Goal: Check status: Check status

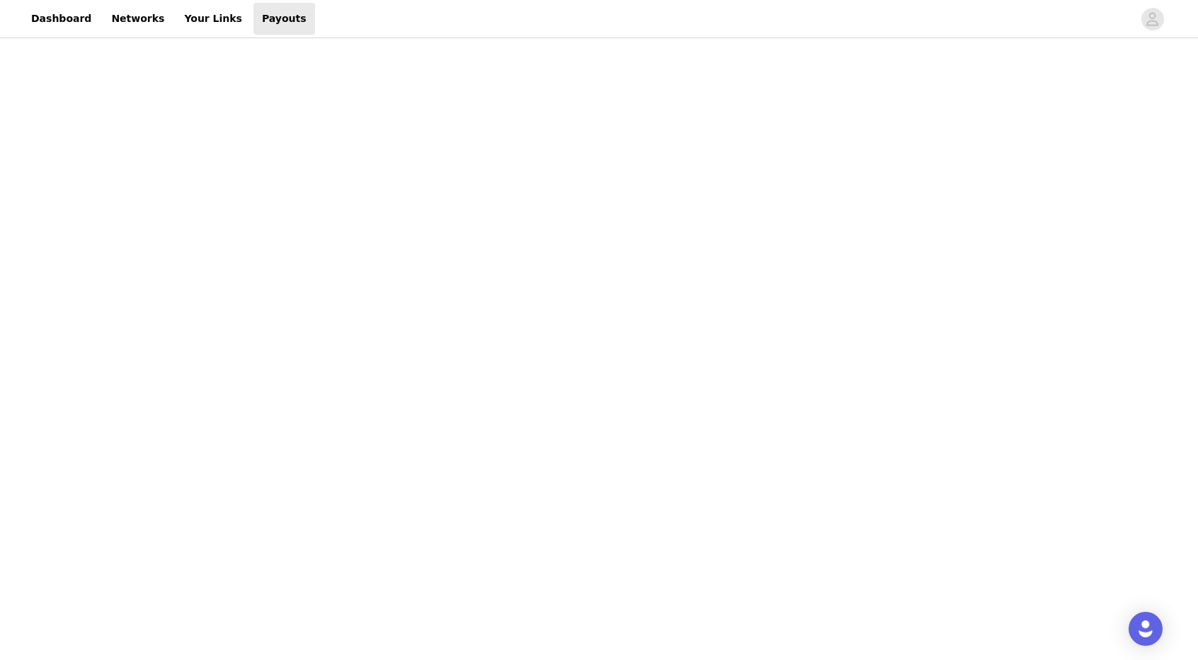
scroll to position [518, 0]
click at [344, 460] on div "Payouts View your payment related transactions. Payout Activity View and track …" at bounding box center [599, 262] width 1198 height 1479
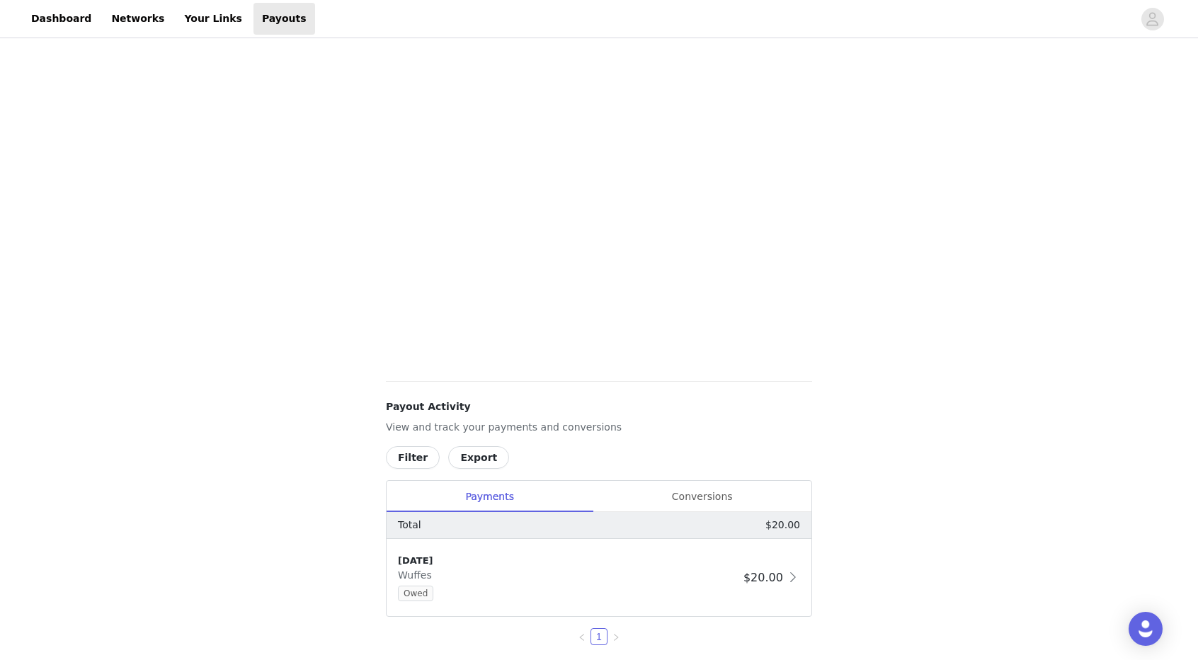
scroll to position [235, 0]
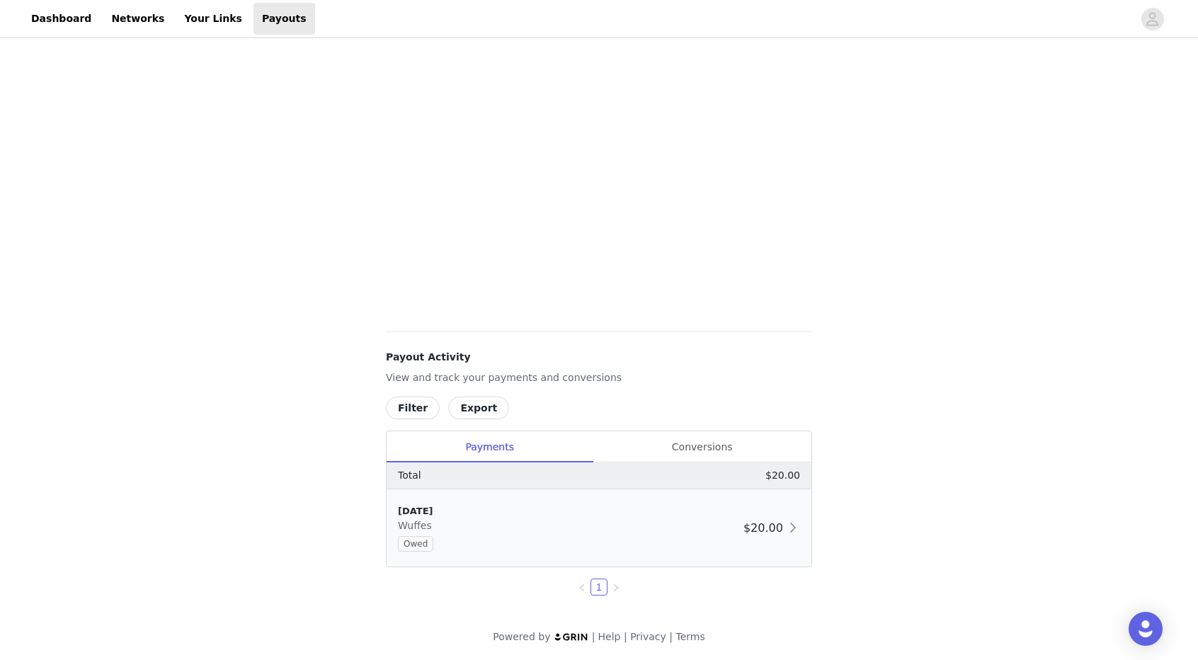
click at [426, 532] on div "[DATE] Wuffes Owed" at bounding box center [568, 527] width 340 height 47
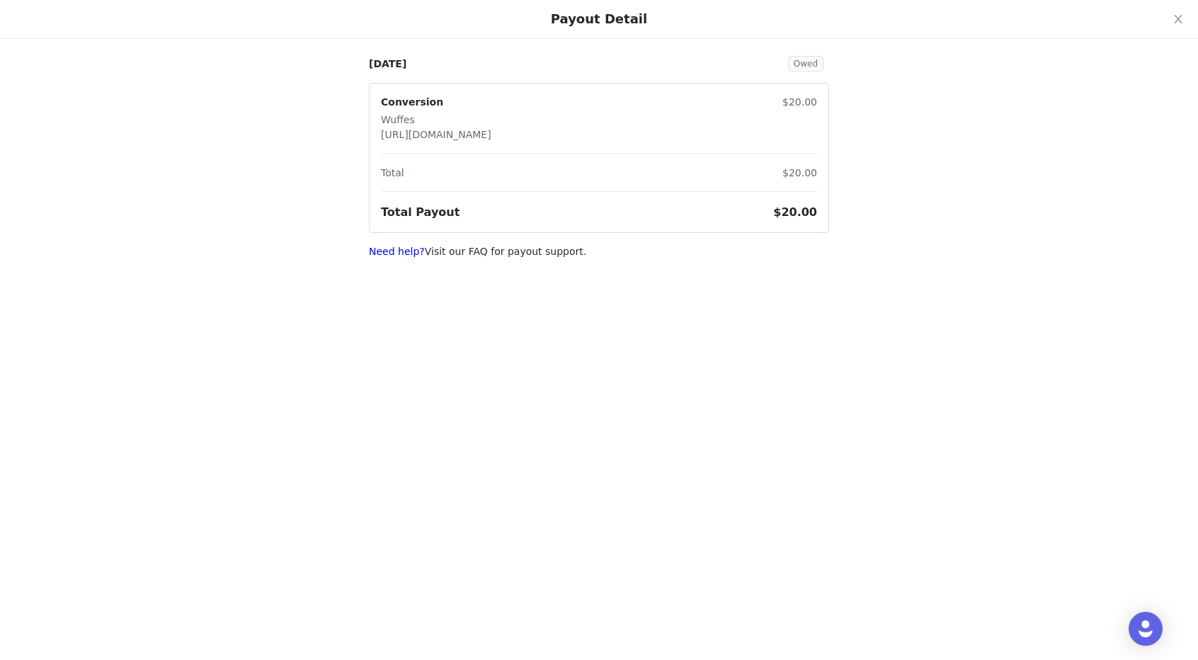
click at [812, 57] on span "Owed" at bounding box center [805, 64] width 35 height 16
drag, startPoint x: 785, startPoint y: 155, endPoint x: 453, endPoint y: 262, distance: 349.6
click at [453, 262] on div "[DATE] Owed Conversion Wuffes [URL][DOMAIN_NAME] $20.00 Total $20.00 Total Payo…" at bounding box center [599, 138] width 1198 height 276
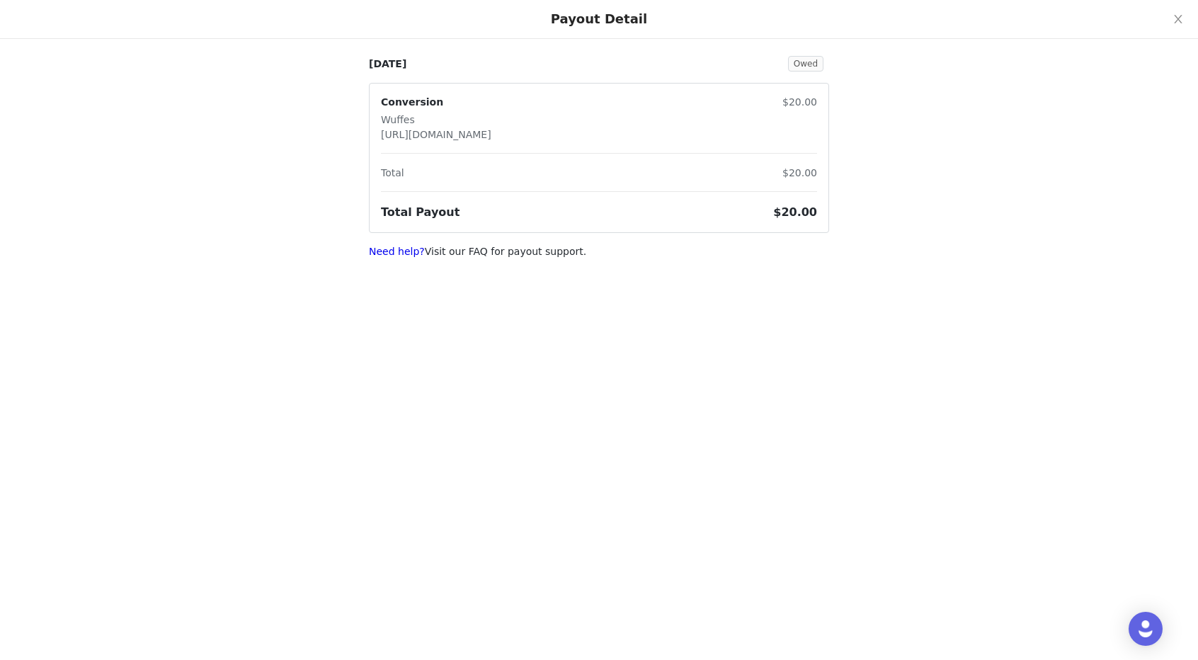
click at [582, 23] on div "Payout Detail" at bounding box center [599, 19] width 96 height 16
drag, startPoint x: 739, startPoint y: 198, endPoint x: 369, endPoint y: 208, distance: 370.6
click at [369, 208] on article "Conversion Wuffes [URL][DOMAIN_NAME] $20.00 Total $20.00 Total Payout $20.00" at bounding box center [599, 158] width 460 height 150
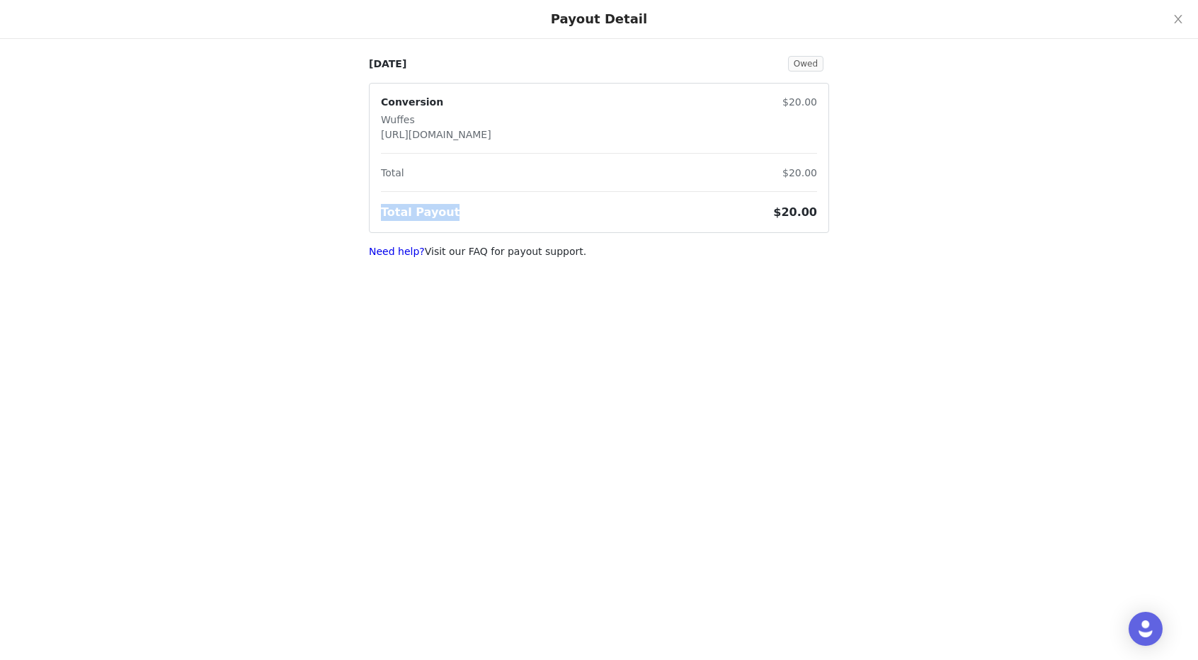
click at [369, 208] on article "Conversion Wuffes [URL][DOMAIN_NAME] $20.00 Total $20.00 Total Payout $20.00" at bounding box center [599, 158] width 460 height 150
